Goal: Navigation & Orientation: Find specific page/section

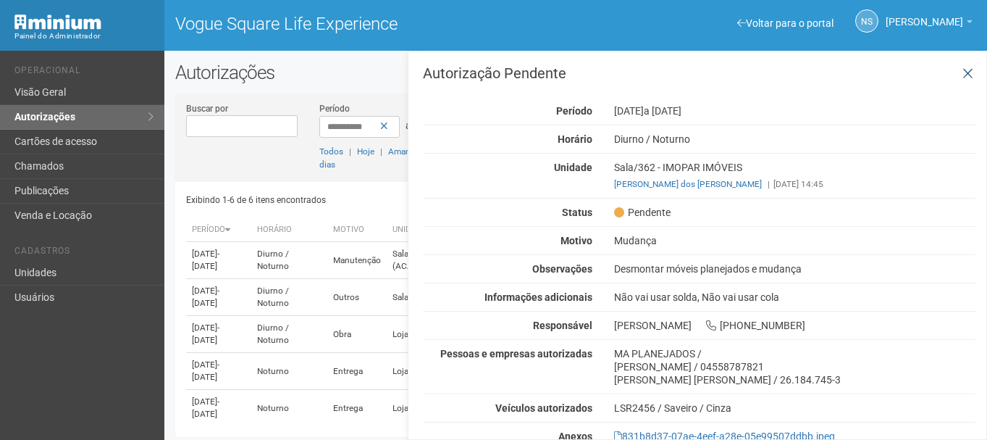
scroll to position [52, 0]
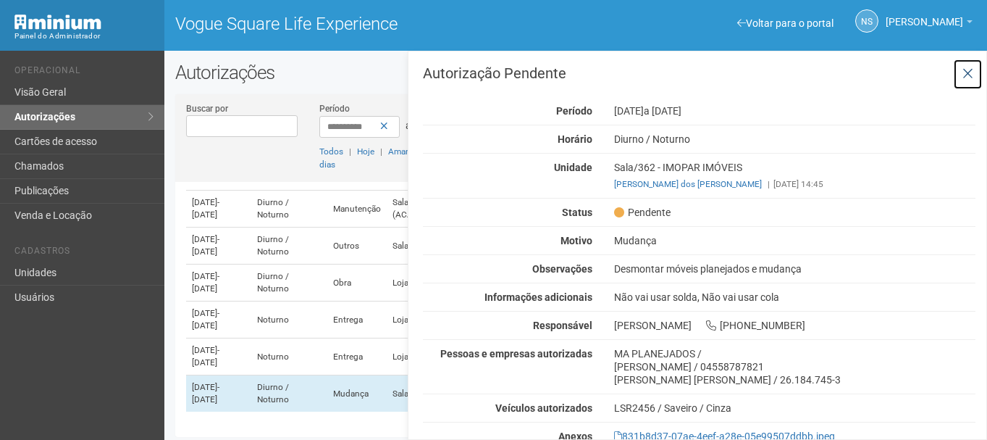
click at [968, 78] on icon at bounding box center [968, 74] width 11 height 14
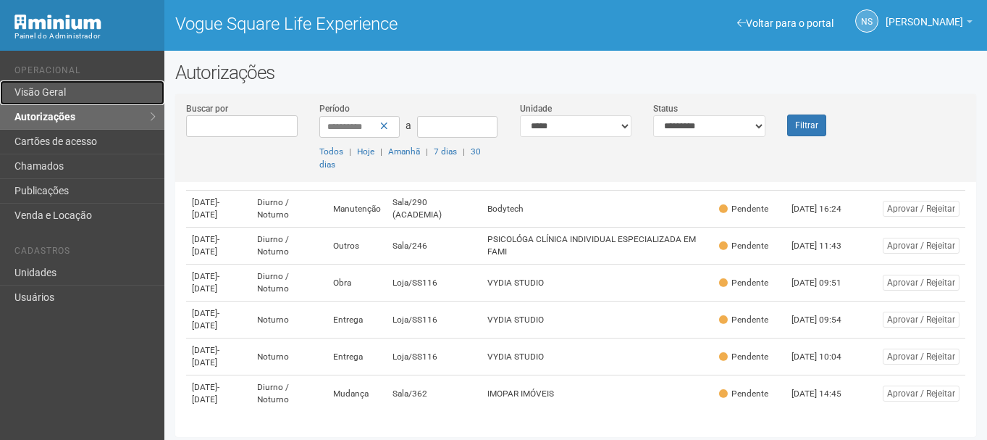
click at [60, 101] on link "Visão Geral" at bounding box center [82, 92] width 164 height 25
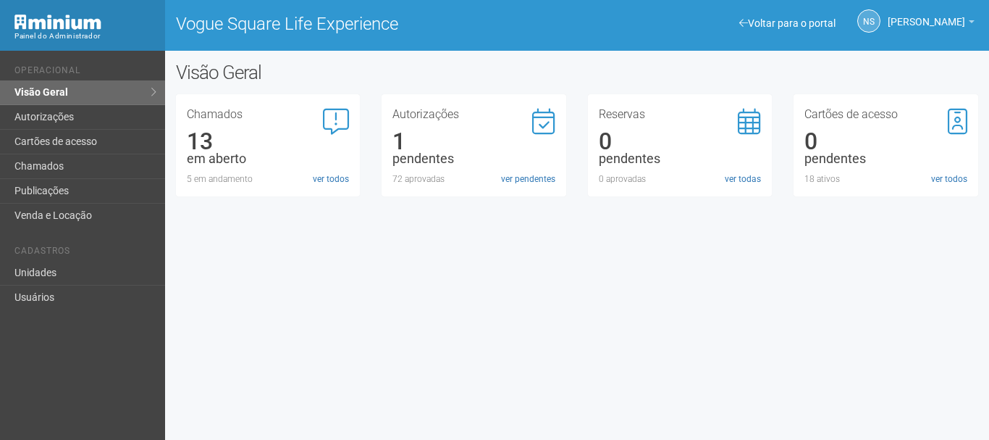
click at [122, 68] on li "Operacional" at bounding box center [84, 72] width 140 height 15
